Goal: Communication & Community: Answer question/provide support

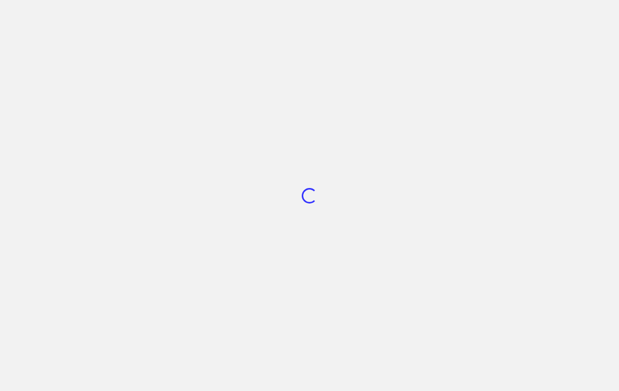
click at [288, 17] on div "Loading..." at bounding box center [309, 195] width 619 height 391
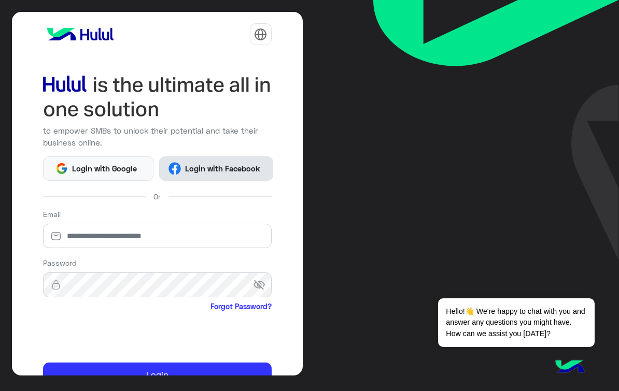
click at [211, 162] on button "Login with Facebook" at bounding box center [216, 168] width 115 height 25
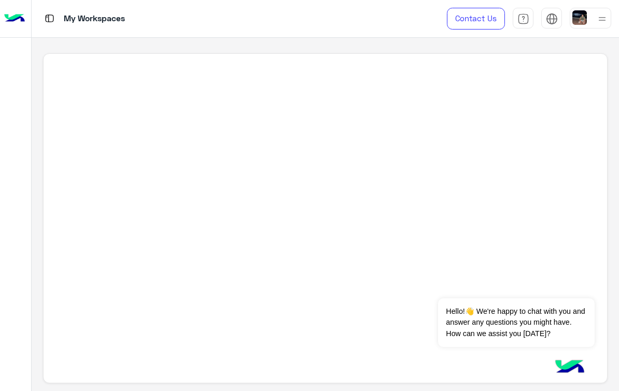
click at [51, 18] on img at bounding box center [49, 18] width 13 height 13
click at [19, 15] on img at bounding box center [14, 19] width 21 height 22
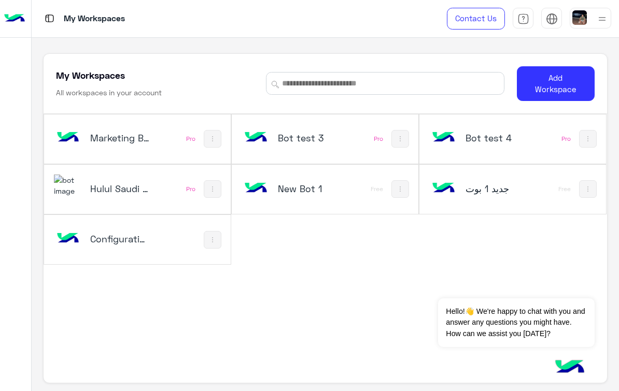
click at [125, 235] on h5 "Configuration Bot" at bounding box center [120, 239] width 60 height 12
click at [568, 287] on button "Dismiss ✕" at bounding box center [563, 285] width 62 height 21
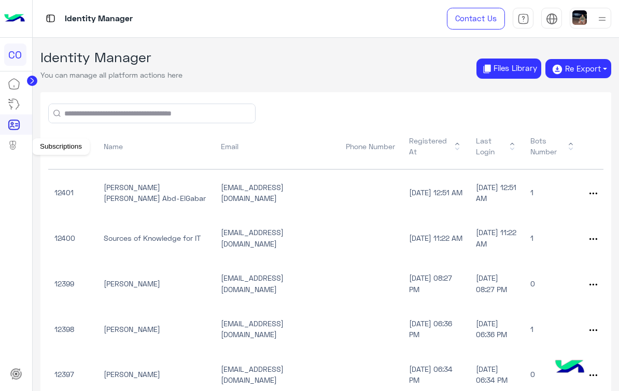
click at [11, 142] on icon at bounding box center [14, 147] width 12 height 16
click at [32, 80] on icon at bounding box center [32, 80] width 3 height 5
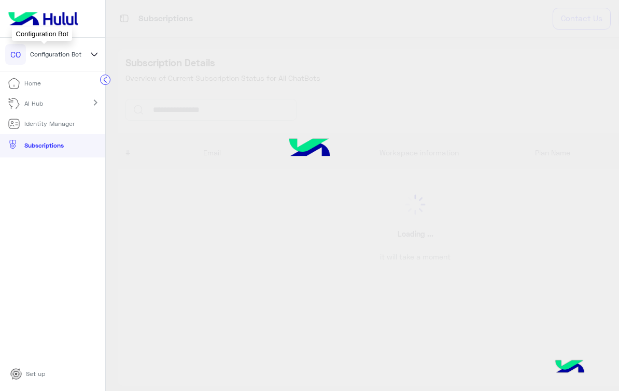
click at [73, 50] on span "Configuration Bot" at bounding box center [55, 54] width 51 height 9
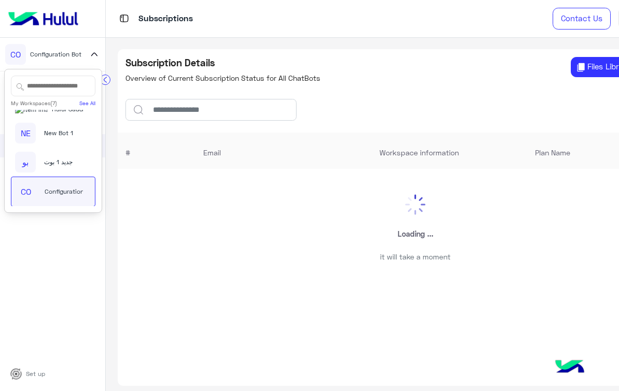
scroll to position [71, 0]
click at [53, 138] on span "Hulul Saudi Bot" at bounding box center [74, 135] width 45 height 9
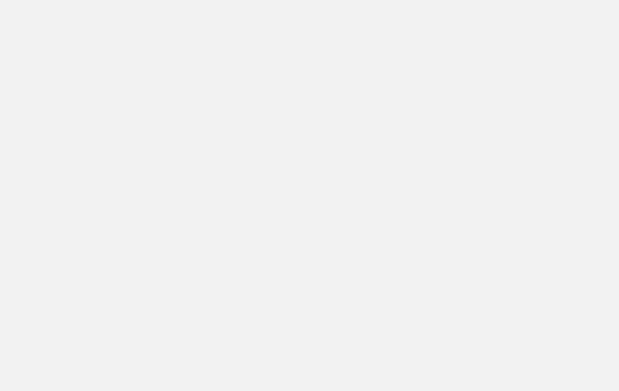
click at [92, 80] on app-root at bounding box center [309, 195] width 619 height 391
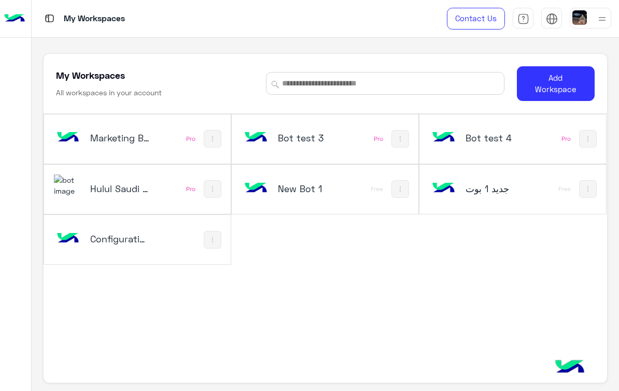
click at [113, 189] on h5 "Hulul Saudi Bot" at bounding box center [120, 188] width 60 height 12
click at [72, 187] on img at bounding box center [68, 186] width 28 height 22
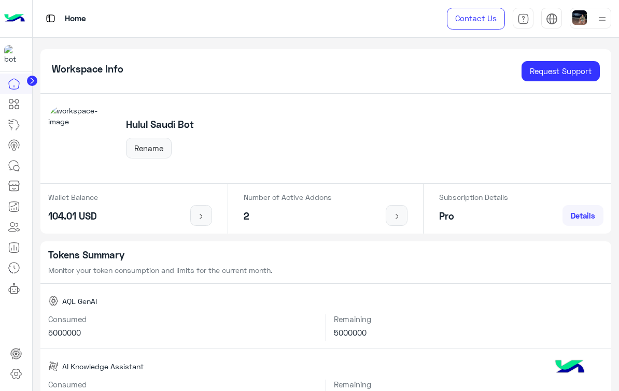
scroll to position [102, 0]
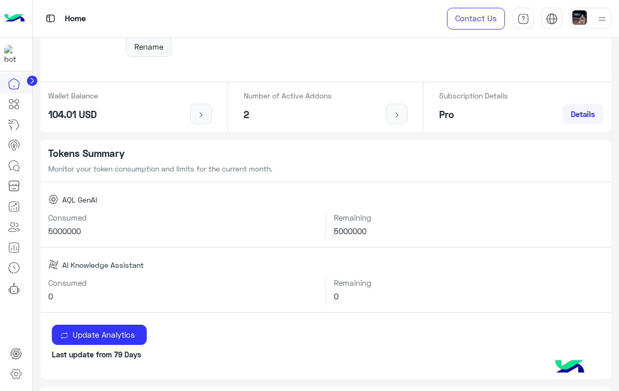
click at [32, 82] on icon at bounding box center [32, 80] width 3 height 5
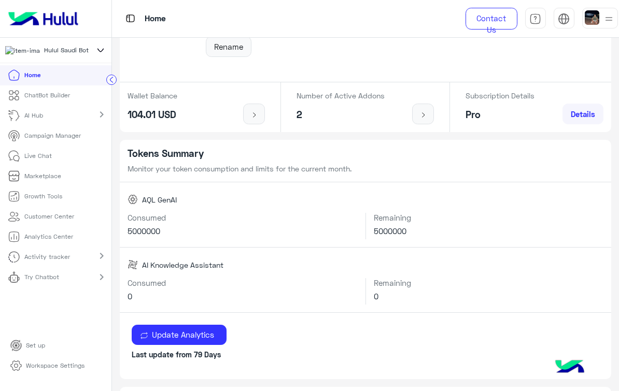
click at [77, 118] on div "AI Hub chevron_right" at bounding box center [55, 116] width 111 height 20
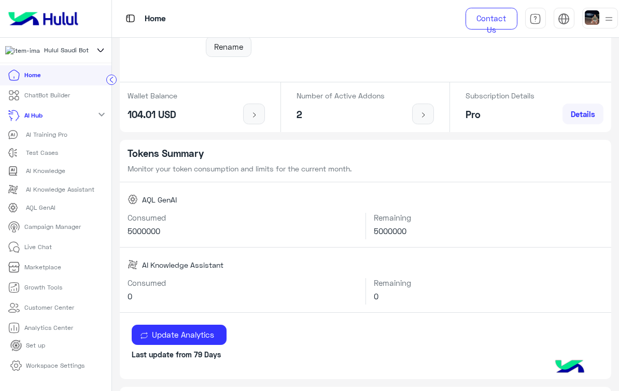
click at [77, 118] on div "AI Hub expand_more" at bounding box center [55, 116] width 111 height 20
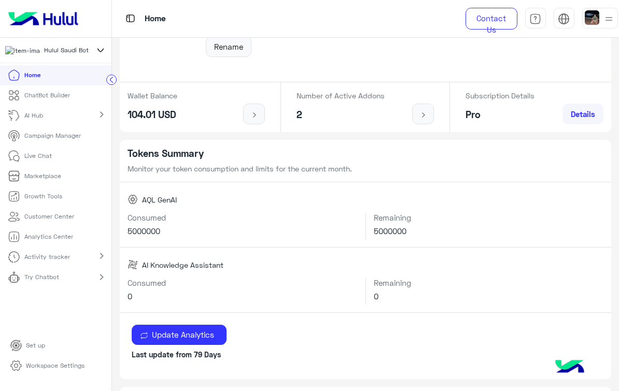
click at [37, 157] on p "Live Chat" at bounding box center [37, 155] width 27 height 9
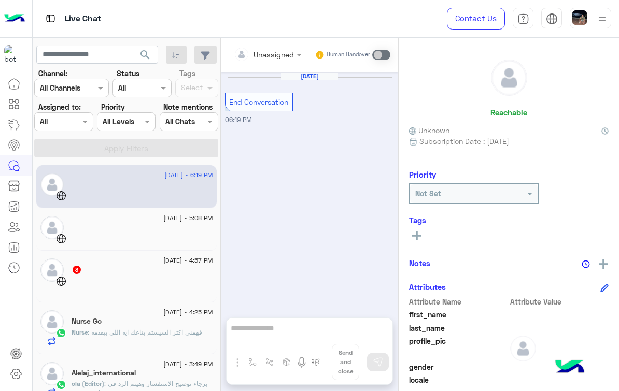
scroll to position [50, 0]
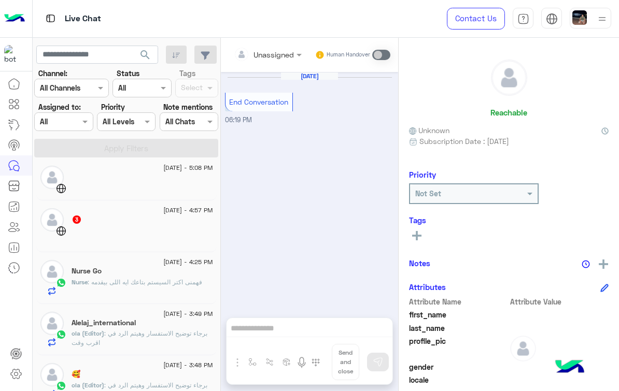
click at [142, 281] on span ": فهمنى اكتر السيستم بتاعك ايه اللى بيقدمه" at bounding box center [145, 282] width 115 height 8
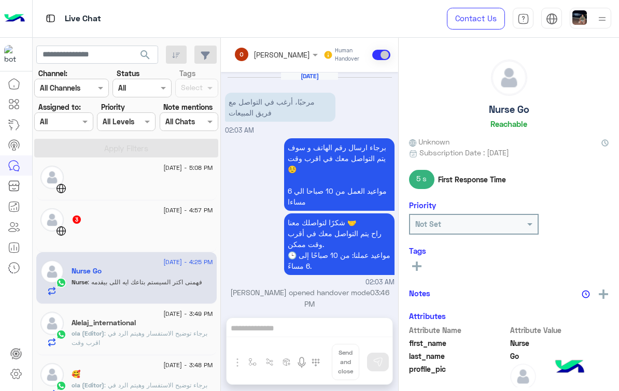
scroll to position [279, 0]
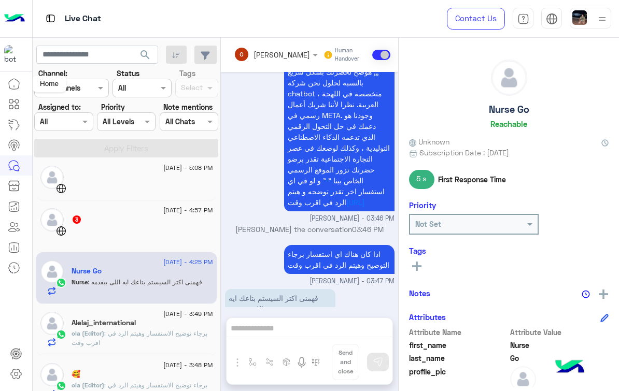
click at [11, 87] on icon at bounding box center [14, 84] width 12 height 12
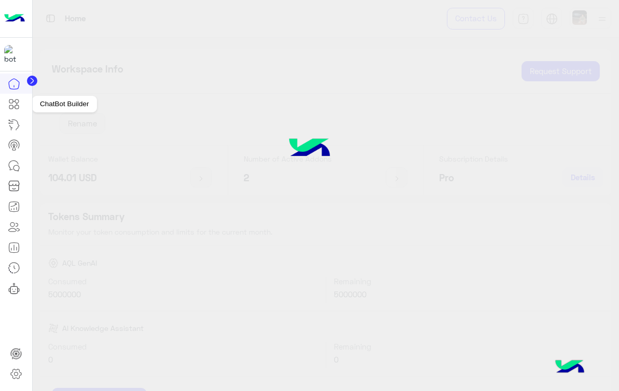
click at [16, 106] on icon at bounding box center [14, 104] width 12 height 12
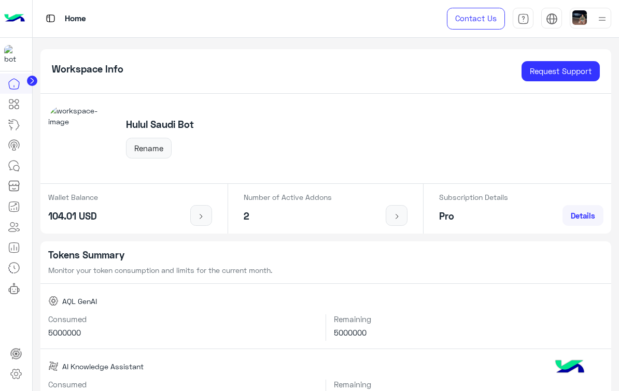
click at [16, 106] on icon at bounding box center [14, 104] width 12 height 12
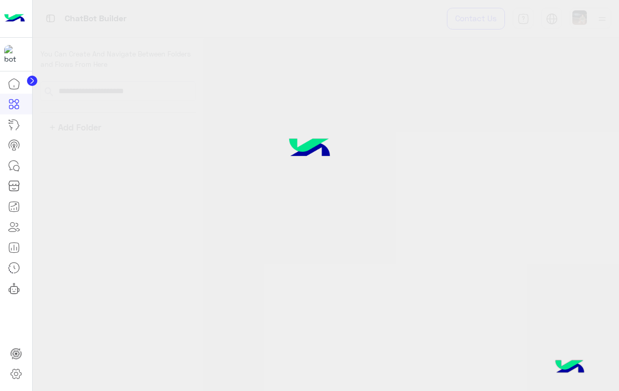
click at [8, 106] on icon at bounding box center [14, 104] width 12 height 12
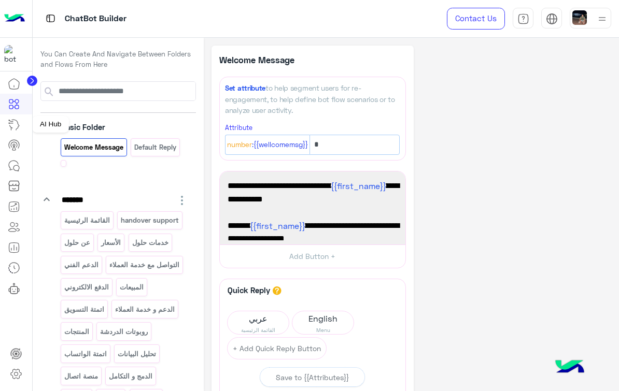
click at [25, 125] on link at bounding box center [14, 125] width 28 height 21
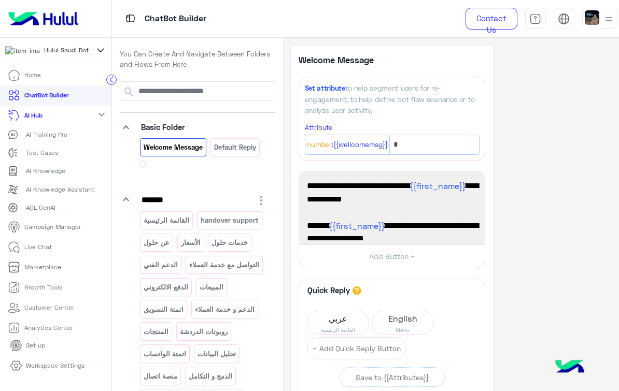
click at [95, 114] on mat-icon "expand_more" at bounding box center [101, 114] width 12 height 12
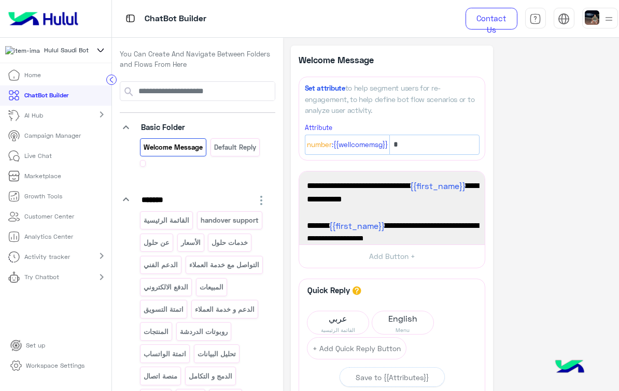
click at [76, 140] on p "Campaign Manager" at bounding box center [52, 135] width 56 height 9
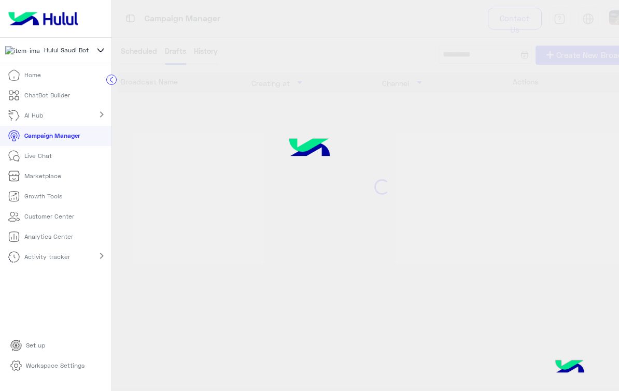
click at [20, 79] on icon at bounding box center [14, 75] width 12 height 12
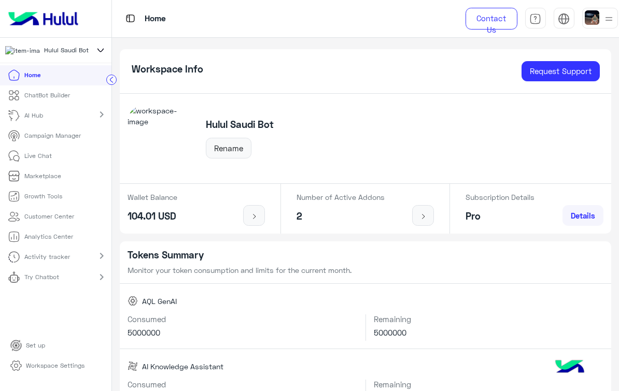
click at [108, 76] on circle at bounding box center [112, 80] width 10 height 10
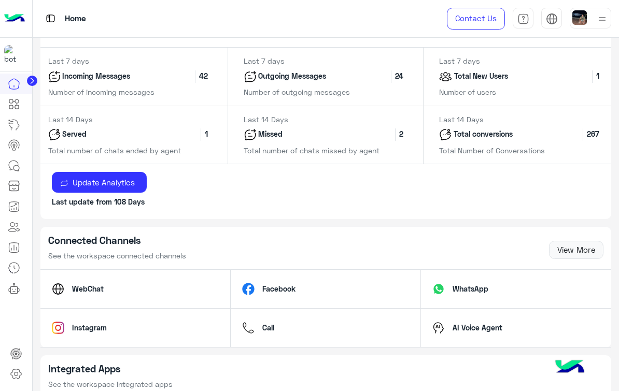
scroll to position [605, 0]
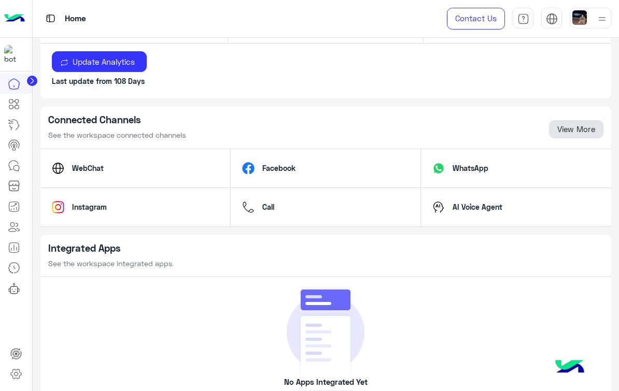
click at [587, 127] on link "View More" at bounding box center [576, 129] width 54 height 19
click at [570, 129] on link "View More" at bounding box center [576, 129] width 54 height 19
click at [578, 126] on link "View More" at bounding box center [576, 129] width 54 height 19
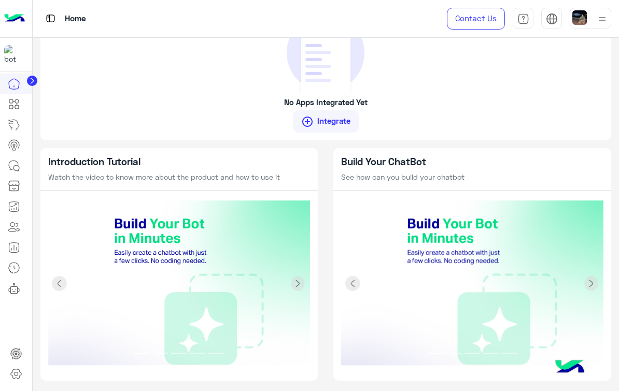
scroll to position [903, 0]
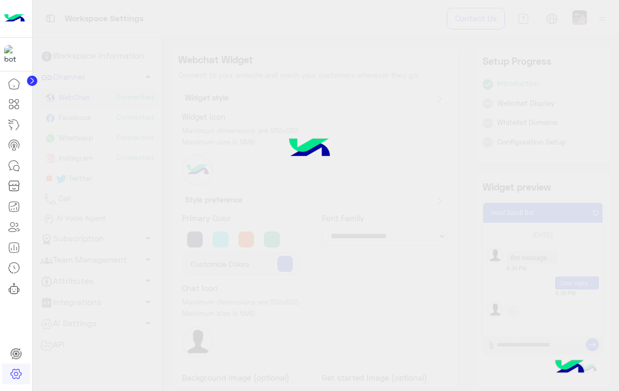
click at [33, 78] on circle at bounding box center [32, 81] width 10 height 10
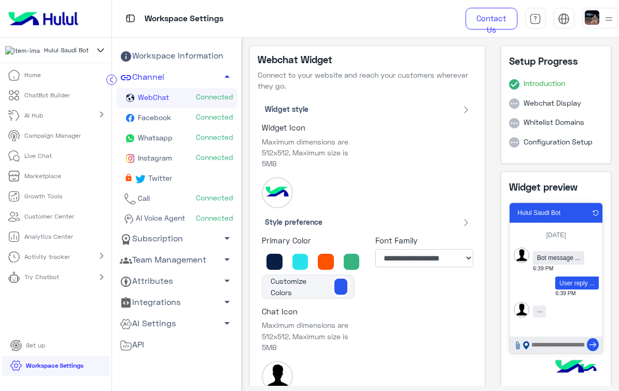
click at [56, 96] on p "ChatBot Builder" at bounding box center [47, 95] width 46 height 9
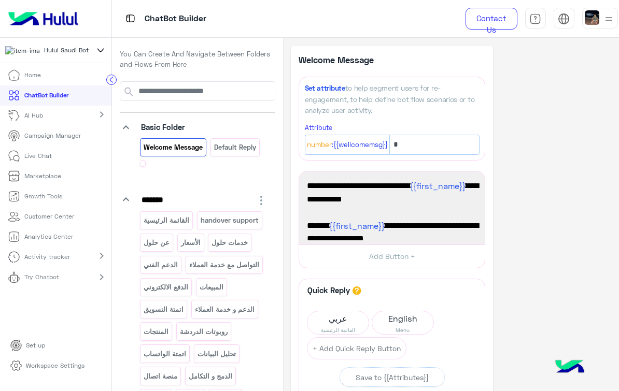
click at [44, 120] on link "AI Hub" at bounding box center [27, 116] width 54 height 20
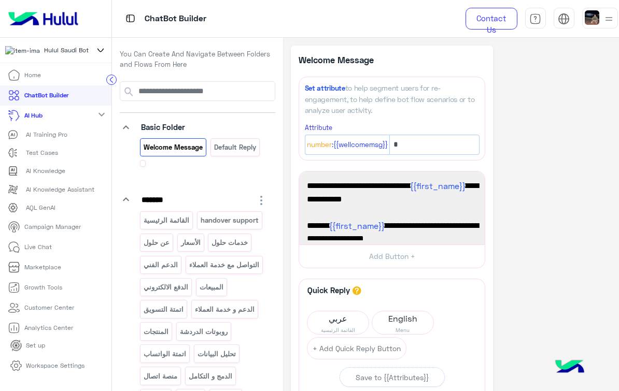
click at [53, 232] on p "Campaign Manager" at bounding box center [52, 226] width 56 height 9
click at [49, 252] on p "Live Chat" at bounding box center [37, 247] width 27 height 9
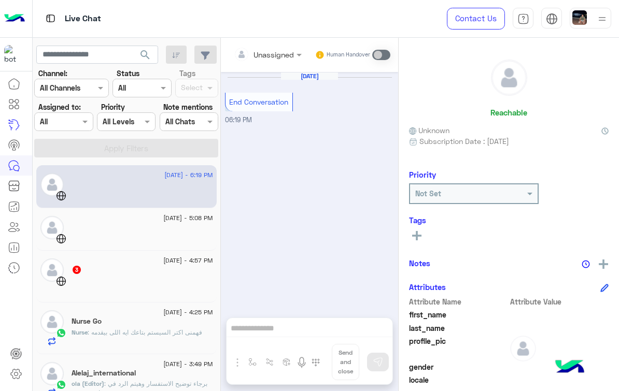
click at [112, 236] on div at bounding box center [142, 233] width 141 height 18
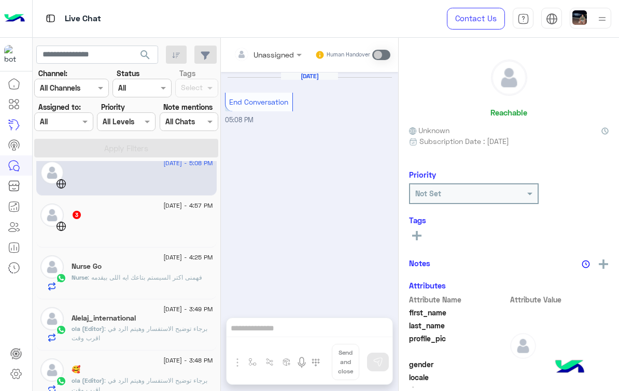
scroll to position [60, 0]
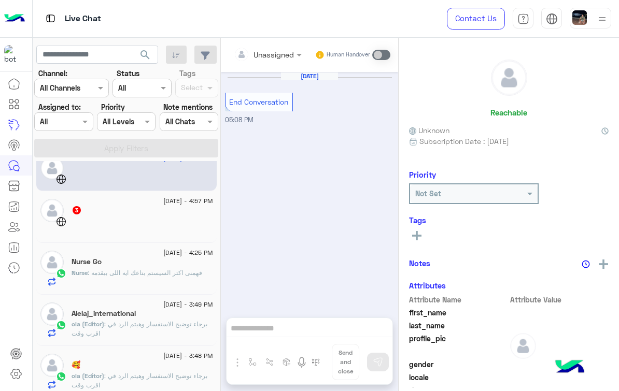
click at [117, 270] on span ": فهمنى اكتر السيستم بتاعك ايه اللى بيقدمه" at bounding box center [145, 273] width 115 height 8
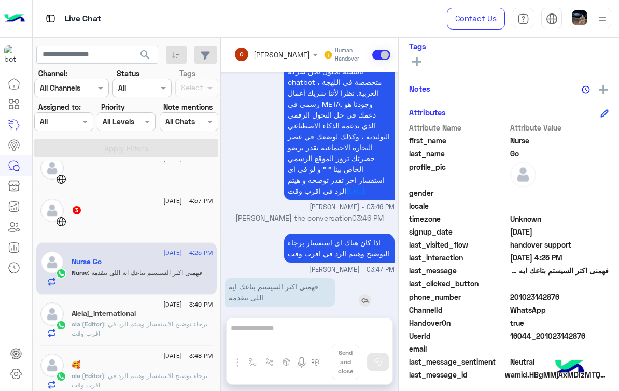
scroll to position [290, 0]
click at [129, 322] on span ": برجاء توضيح الاستفسار وهيتم الرد في اقرب وقت" at bounding box center [140, 328] width 136 height 17
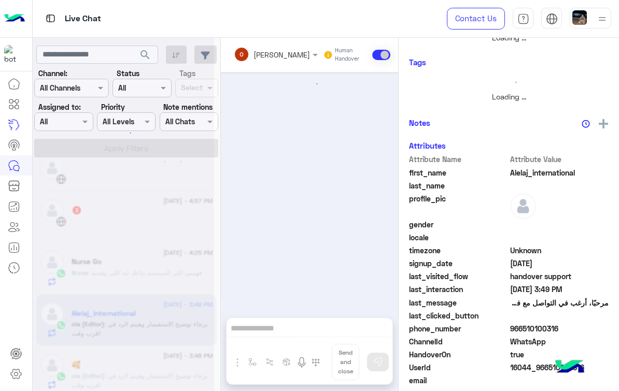
scroll to position [245, 0]
